Goal: Task Accomplishment & Management: Manage account settings

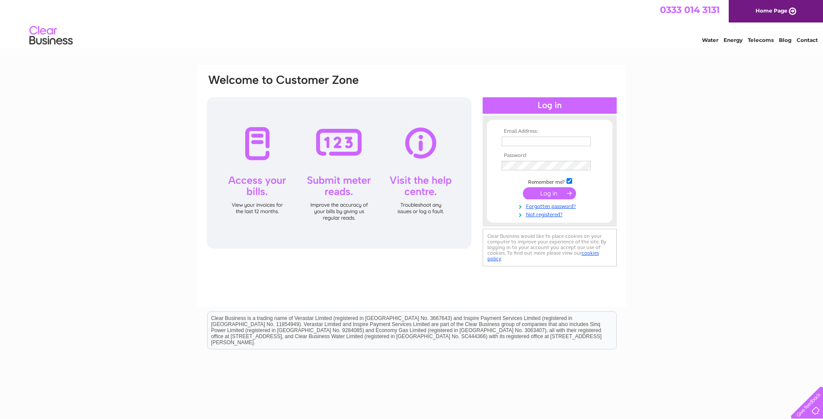
type input "deanston.station@unicomemail.co.uk"
click at [546, 193] on input "submit" at bounding box center [549, 193] width 53 height 12
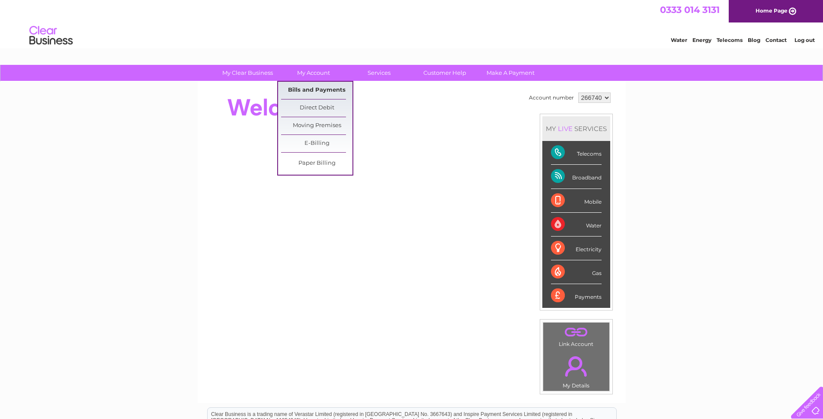
click at [320, 87] on link "Bills and Payments" at bounding box center [316, 90] width 71 height 17
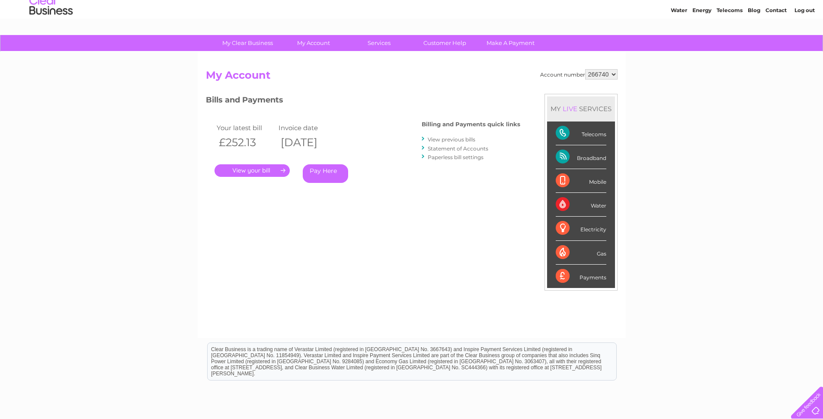
scroll to position [87, 0]
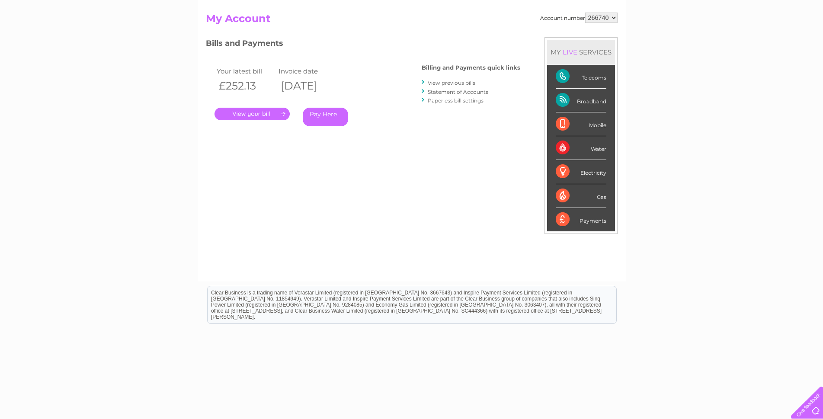
click at [253, 113] on link "." at bounding box center [252, 114] width 75 height 13
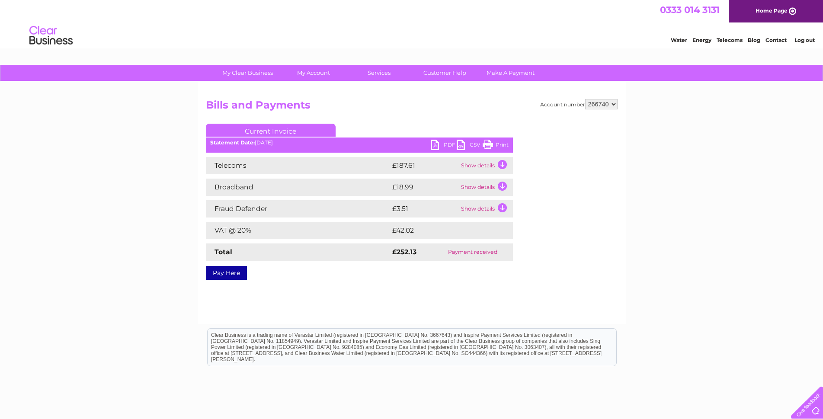
drag, startPoint x: 499, startPoint y: 144, endPoint x: 638, endPoint y: 33, distance: 177.4
click at [499, 144] on link "Print" at bounding box center [496, 146] width 26 height 13
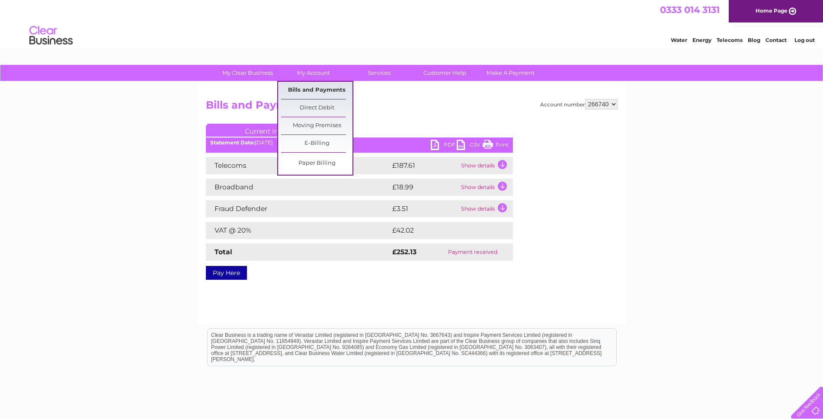
click at [321, 91] on link "Bills and Payments" at bounding box center [316, 90] width 71 height 17
click at [322, 89] on link "Bills and Payments" at bounding box center [316, 90] width 71 height 17
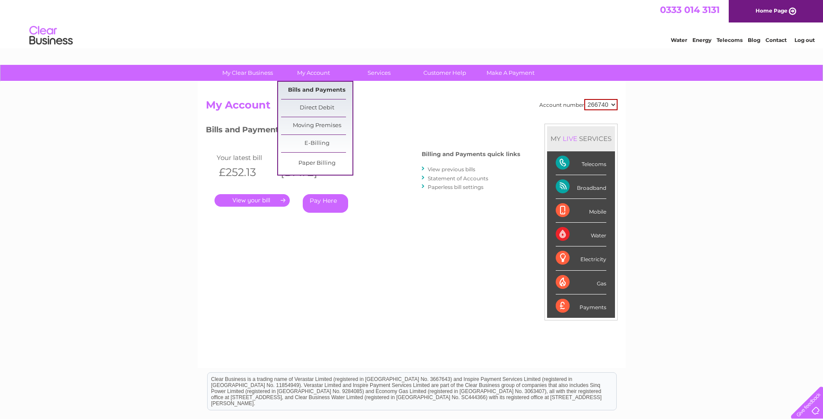
click at [316, 88] on link "Bills and Payments" at bounding box center [316, 90] width 71 height 17
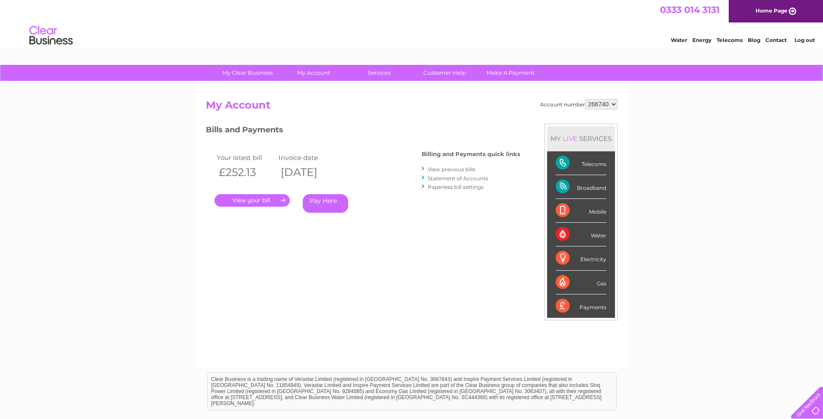
click at [611, 105] on select "266740" at bounding box center [601, 104] width 32 height 10
click at [509, 109] on h2 "My Account" at bounding box center [412, 107] width 412 height 16
click at [677, 40] on link "Water" at bounding box center [679, 40] width 16 height 6
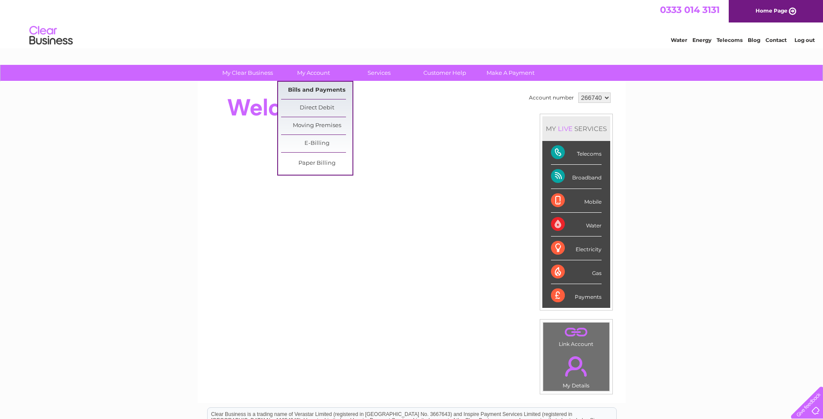
click at [310, 88] on link "Bills and Payments" at bounding box center [316, 90] width 71 height 17
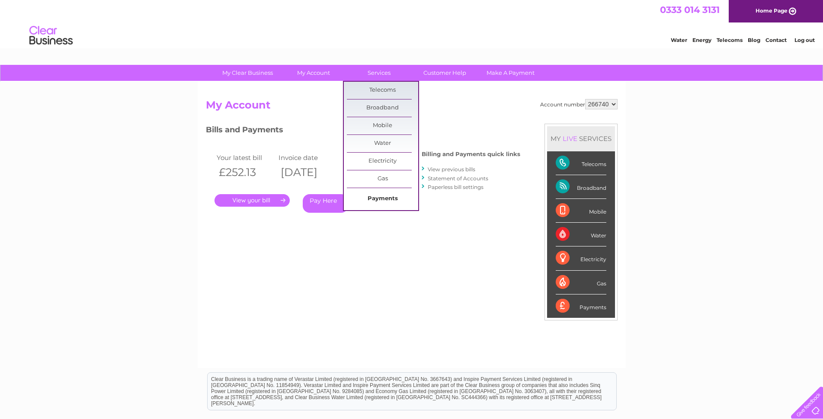
click at [388, 196] on link "Payments" at bounding box center [382, 198] width 71 height 17
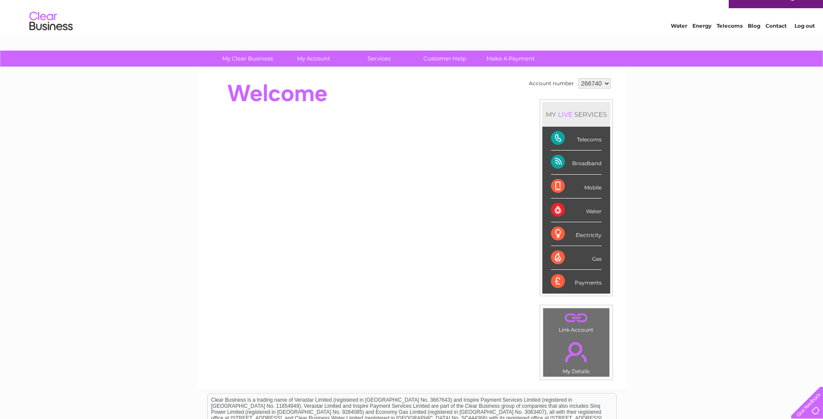
scroll to position [9, 0]
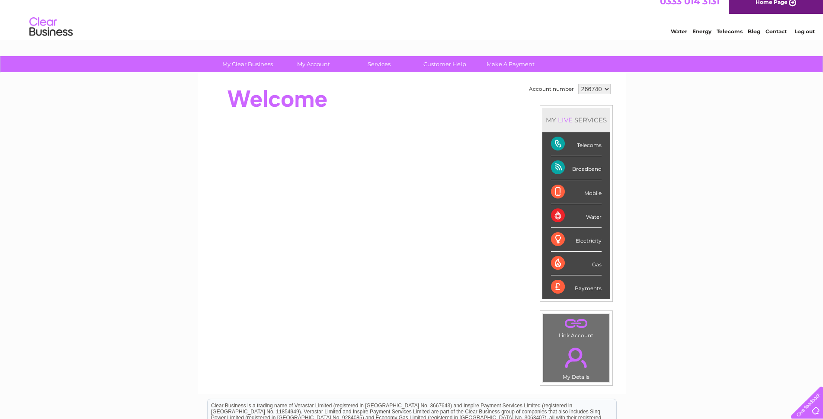
click at [255, 20] on div "Water Energy Telecoms Blog Contact Log out" at bounding box center [411, 28] width 823 height 28
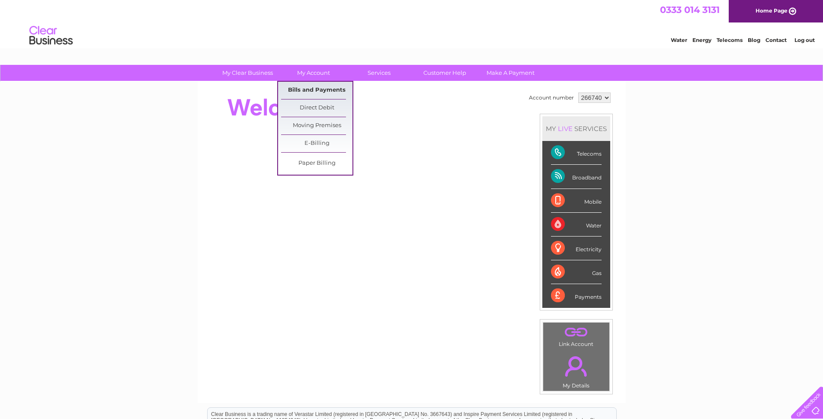
click at [320, 86] on link "Bills and Payments" at bounding box center [316, 90] width 71 height 17
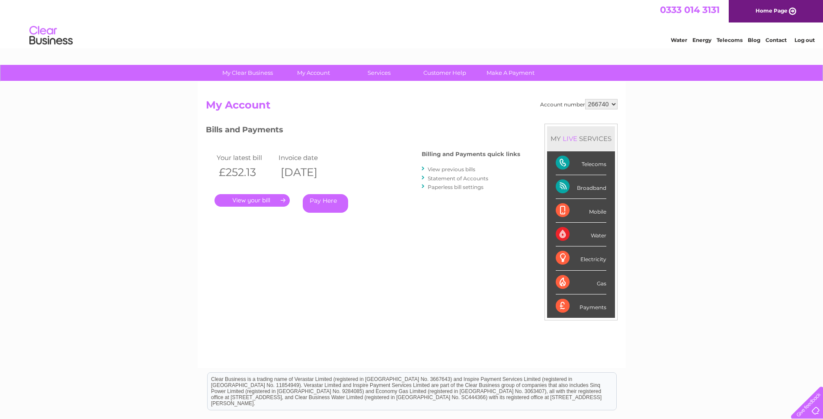
click at [613, 105] on select "266740" at bounding box center [601, 104] width 32 height 10
click at [585, 99] on select "266740" at bounding box center [601, 104] width 32 height 10
click at [239, 202] on link "." at bounding box center [252, 200] width 75 height 13
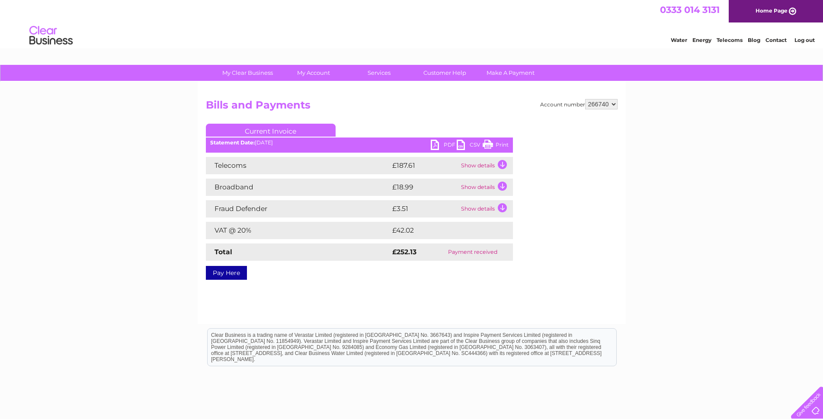
click at [447, 145] on link "PDF" at bounding box center [444, 146] width 26 height 13
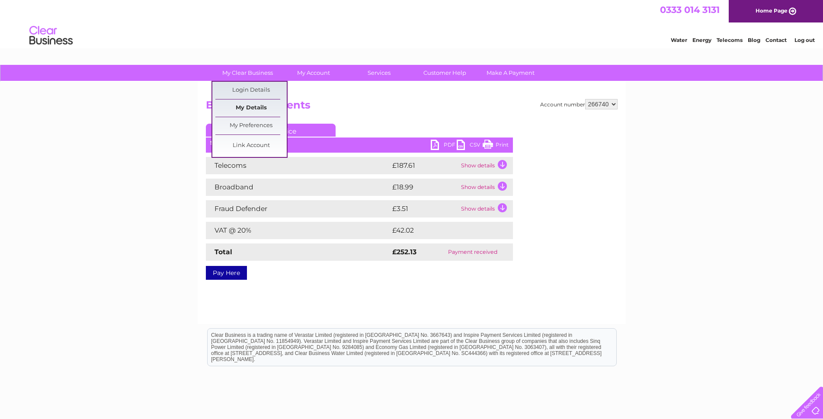
click at [251, 106] on link "My Details" at bounding box center [250, 108] width 71 height 17
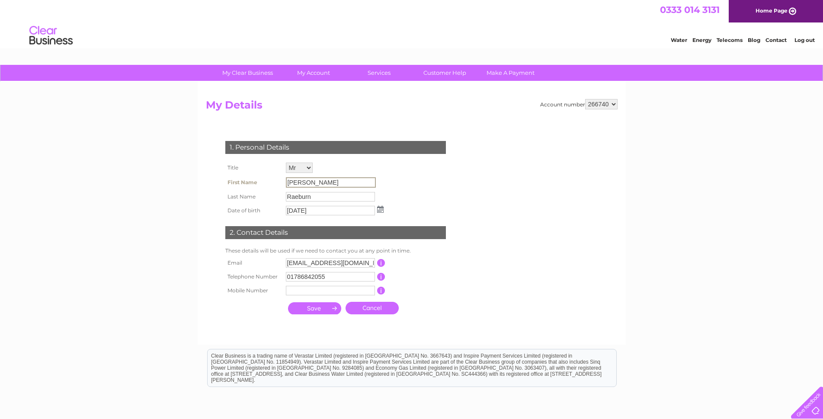
click at [314, 183] on input "James" at bounding box center [331, 182] width 90 height 10
click at [306, 184] on input "James" at bounding box center [331, 182] width 90 height 10
click at [331, 214] on input "01/07/2025" at bounding box center [330, 211] width 89 height 10
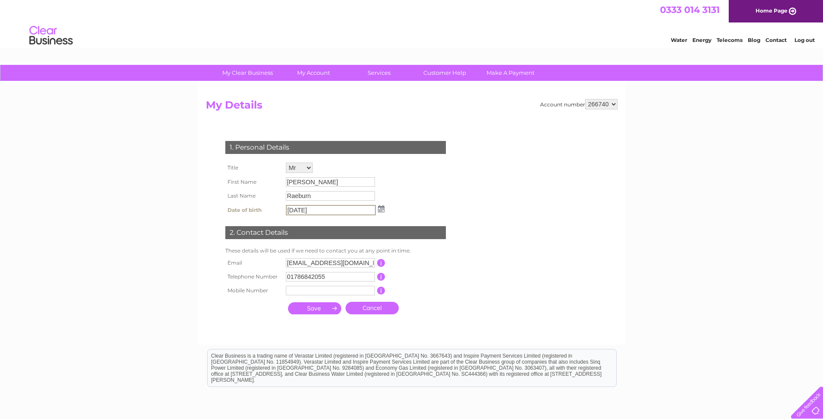
click at [309, 168] on select "Mr Mrs Ms Miss Dr Rev Prof Other" at bounding box center [299, 168] width 27 height 10
click at [286, 163] on select "Mr Mrs Ms Miss Dr Rev Prof Other" at bounding box center [300, 168] width 28 height 11
click at [308, 169] on select "Mr Mrs Ms Miss Dr Rev Prof Other" at bounding box center [300, 168] width 28 height 11
select select "Mr"
click at [286, 163] on select "Mr Mrs Ms Miss Dr Rev Prof Other" at bounding box center [300, 168] width 28 height 11
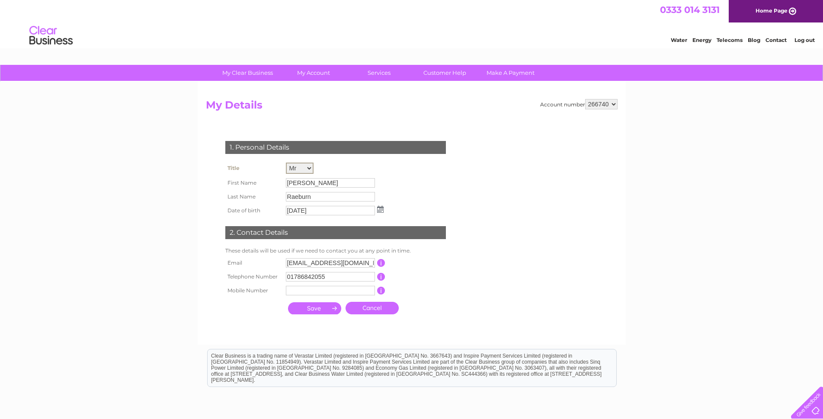
click at [311, 183] on input "James" at bounding box center [330, 183] width 89 height 10
click at [311, 183] on input "James" at bounding box center [331, 182] width 90 height 10
click at [312, 195] on input "Raeburn" at bounding box center [330, 197] width 89 height 10
click at [312, 195] on input "Raeburn" at bounding box center [331, 196] width 90 height 10
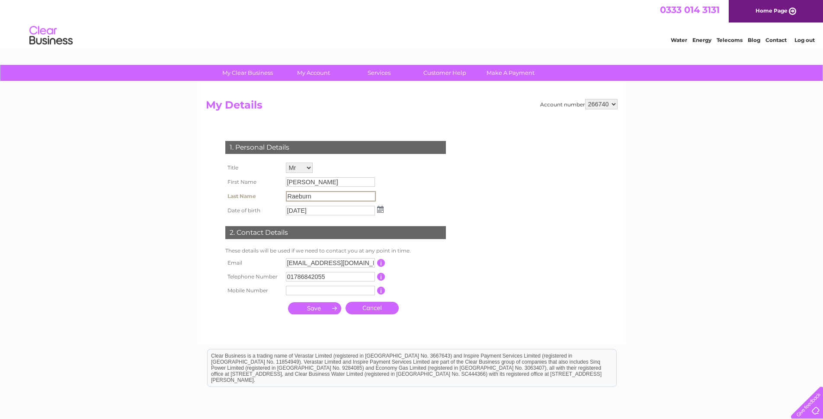
click at [324, 214] on input "01/07/2025" at bounding box center [330, 211] width 89 height 10
click at [446, 190] on div "1. Personal Details Title Mr Mrs Ms Miss Dr Rev Prof Other First Name James Las…" at bounding box center [337, 225] width 263 height 186
click at [380, 210] on img at bounding box center [380, 208] width 6 height 7
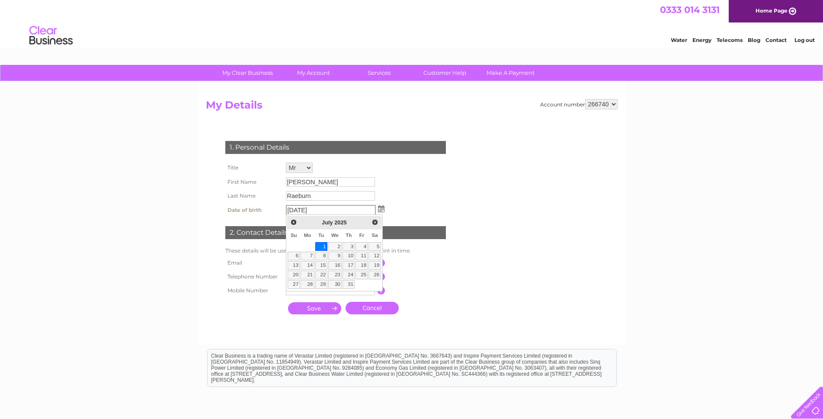
click at [443, 193] on div "1. Personal Details Title Mr Mrs Ms Miss Dr Rev Prof Other First Name James Las…" at bounding box center [337, 225] width 263 height 186
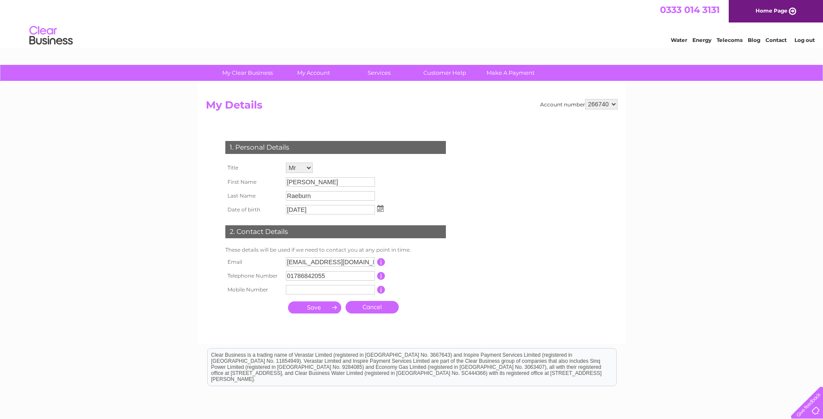
click at [613, 103] on select "266740" at bounding box center [601, 104] width 32 height 10
click at [683, 40] on link "Water" at bounding box center [679, 40] width 16 height 6
